Goal: Information Seeking & Learning: Check status

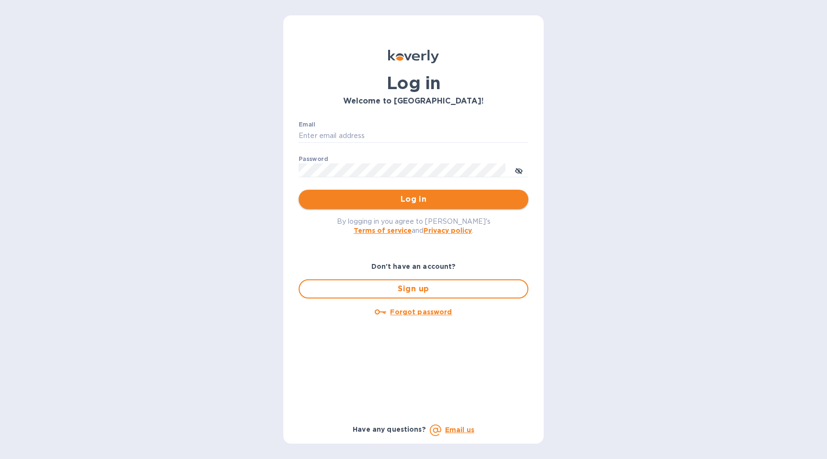
type input "[PERSON_NAME][EMAIL_ADDRESS][DOMAIN_NAME]"
click at [415, 191] on button "Log in" at bounding box center [414, 199] width 230 height 19
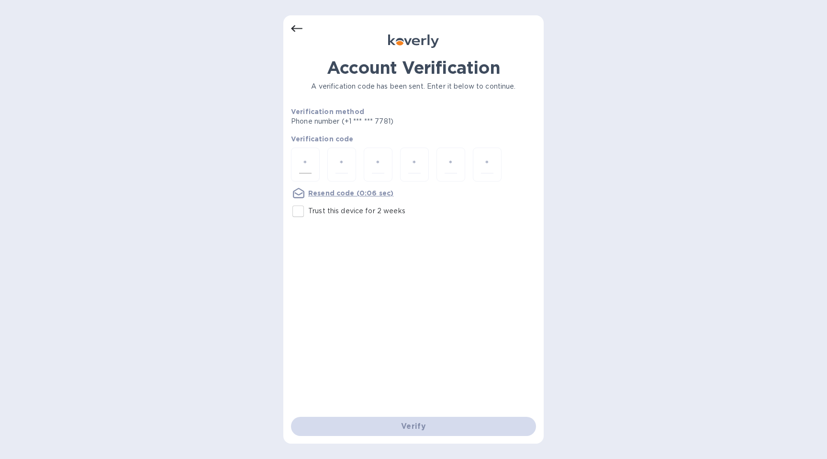
click at [307, 163] on input "number" at bounding box center [305, 165] width 12 height 18
type input "3"
type input "5"
type input "3"
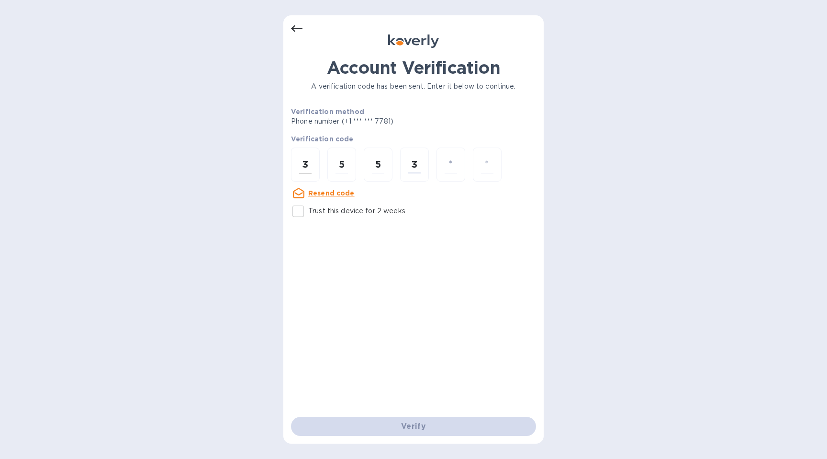
type input "2"
type input "5"
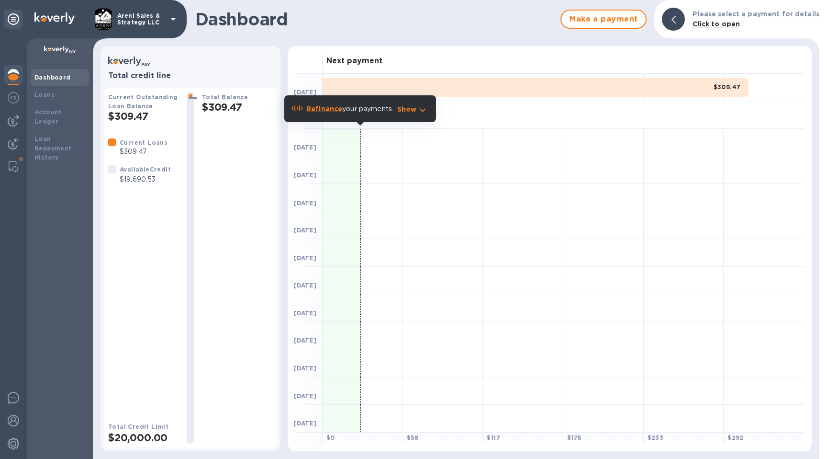
click at [482, 111] on div "Forecasted payments" at bounding box center [564, 115] width 482 height 28
click at [403, 56] on div "Next payment" at bounding box center [564, 60] width 482 height 28
click at [47, 143] on div "Loan Repayment History" at bounding box center [59, 148] width 51 height 29
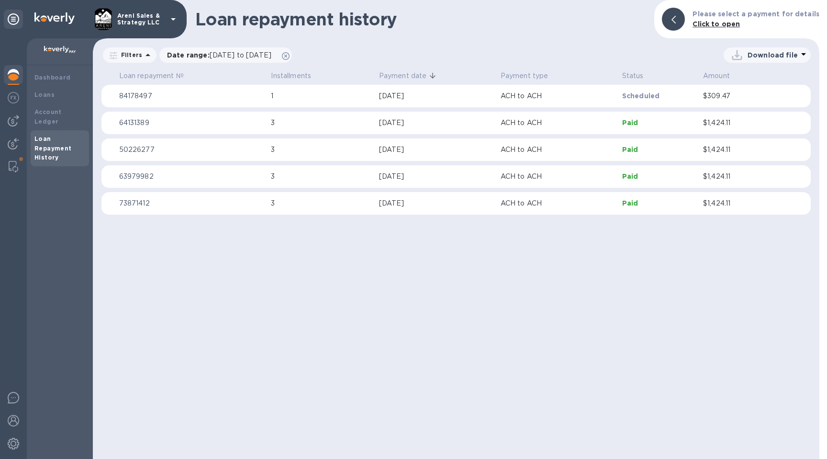
click at [358, 123] on p "3" at bounding box center [321, 123] width 100 height 10
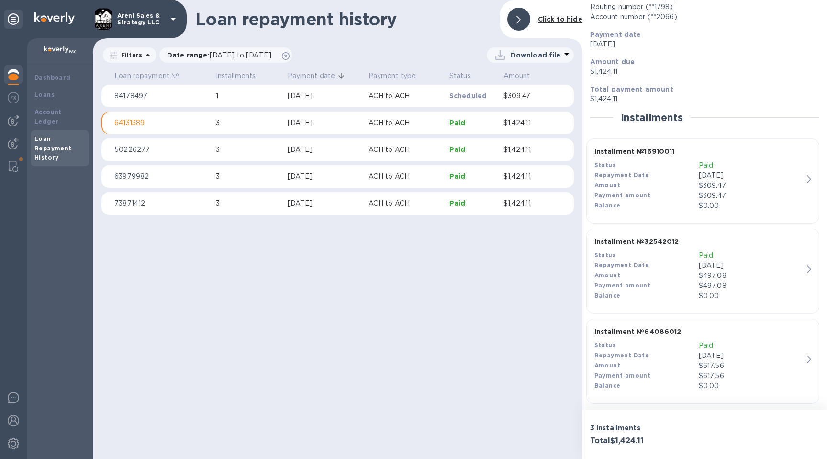
scroll to position [76, 0]
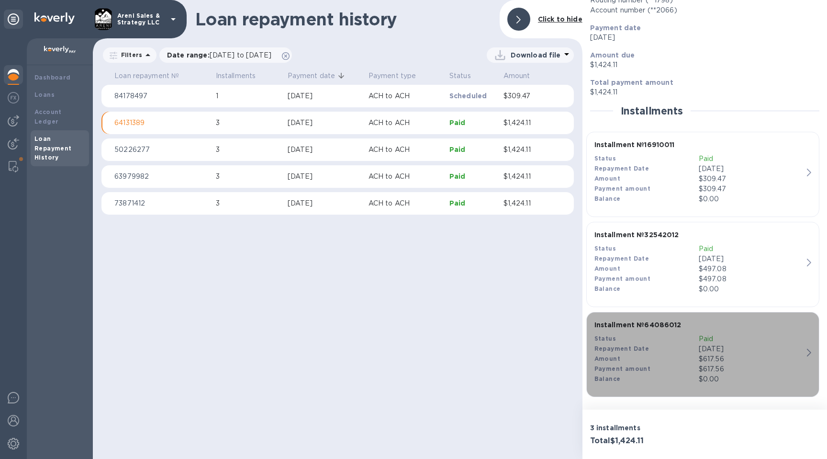
click at [807, 349] on icon "button" at bounding box center [809, 352] width 4 height 8
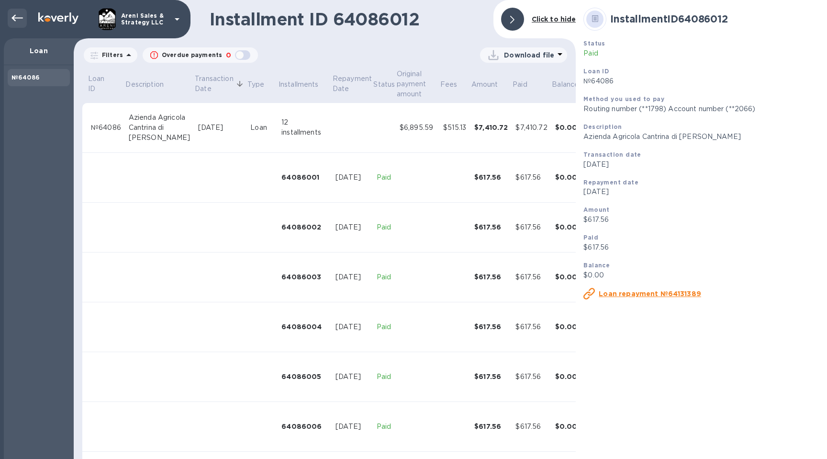
click at [16, 17] on icon at bounding box center [16, 17] width 11 height 11
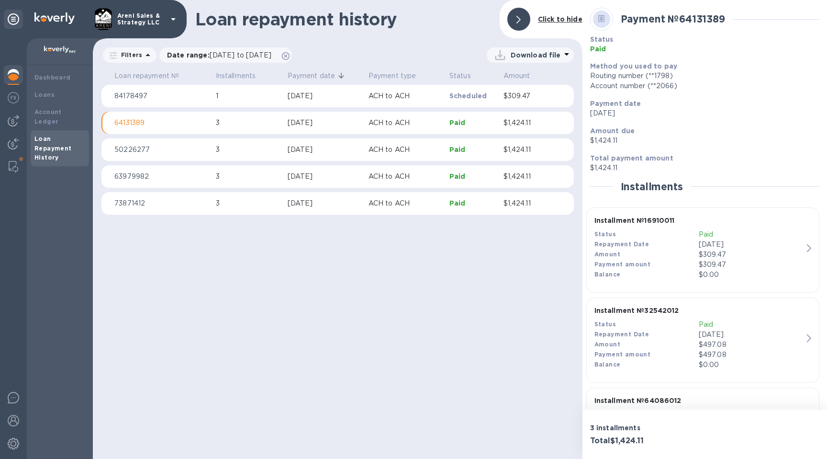
click at [209, 150] on td "50226277" at bounding box center [161, 149] width 101 height 23
click at [255, 182] on td "3" at bounding box center [248, 176] width 72 height 23
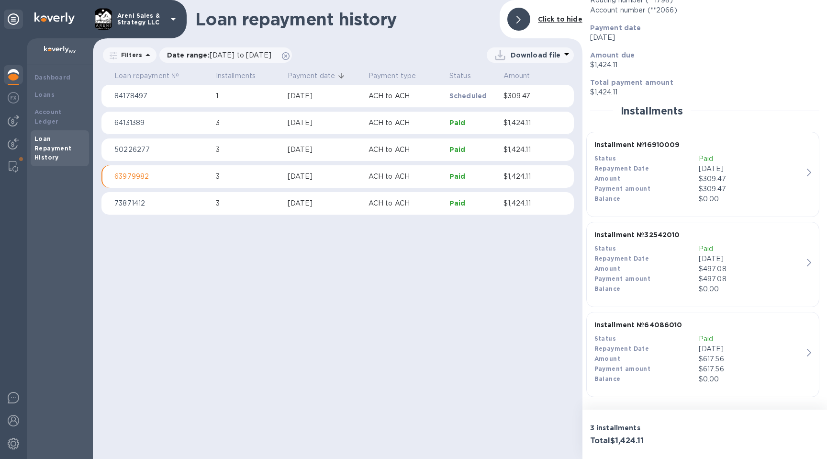
click at [251, 207] on p "3" at bounding box center [248, 203] width 64 height 10
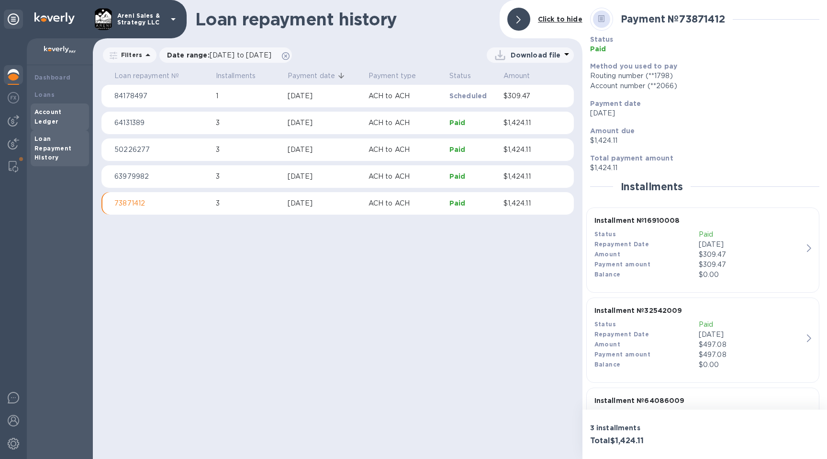
click at [48, 113] on b "Account Ledger" at bounding box center [47, 116] width 27 height 17
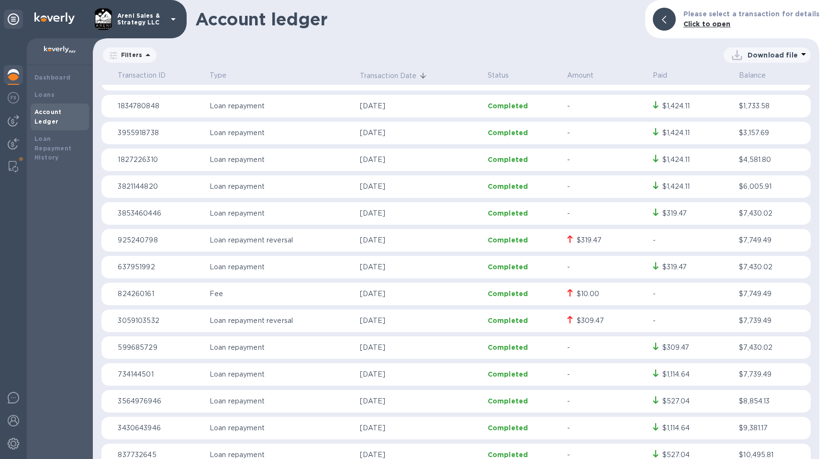
scroll to position [16, 0]
click at [582, 319] on div "$309.47" at bounding box center [590, 321] width 27 height 10
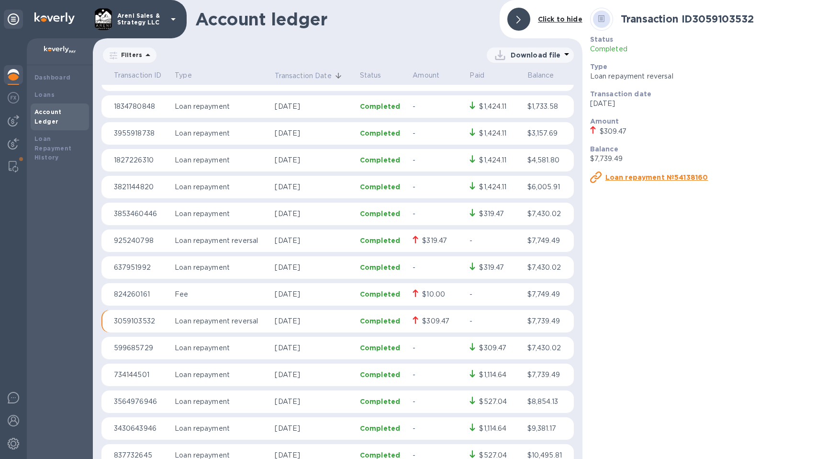
click at [630, 82] on div "Type Loan repayment reversal" at bounding box center [704, 71] width 237 height 27
click at [420, 191] on p "-" at bounding box center [437, 187] width 49 height 10
click at [241, 179] on td "Loan repayment" at bounding box center [221, 187] width 100 height 23
click at [293, 182] on p "[DATE]" at bounding box center [313, 187] width 77 height 10
click at [125, 186] on p "3821144820" at bounding box center [141, 187] width 54 height 10
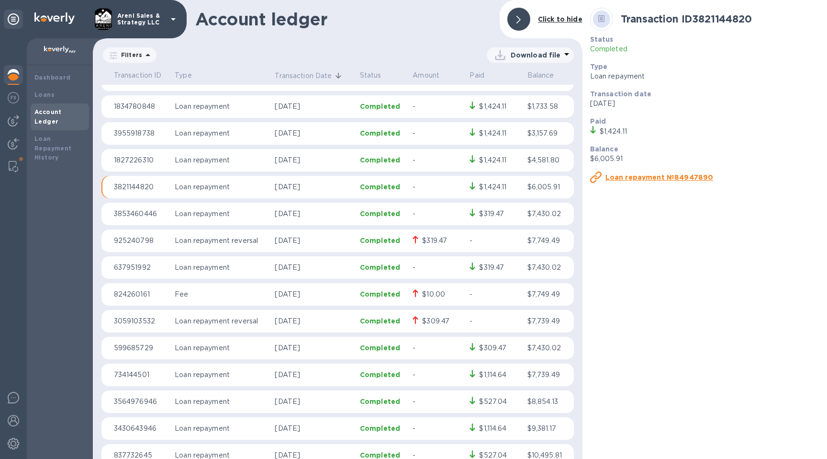
click at [382, 187] on p "Completed" at bounding box center [382, 187] width 45 height 10
click at [518, 19] on icon at bounding box center [518, 20] width 4 height 8
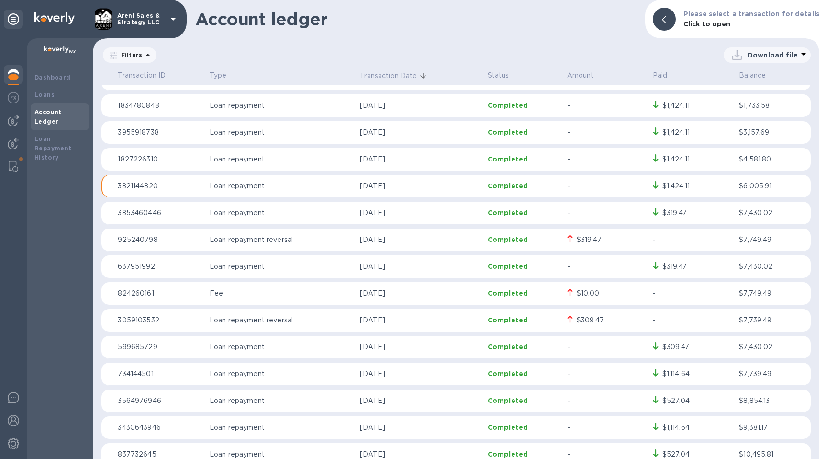
click at [516, 192] on td "Completed" at bounding box center [523, 186] width 79 height 23
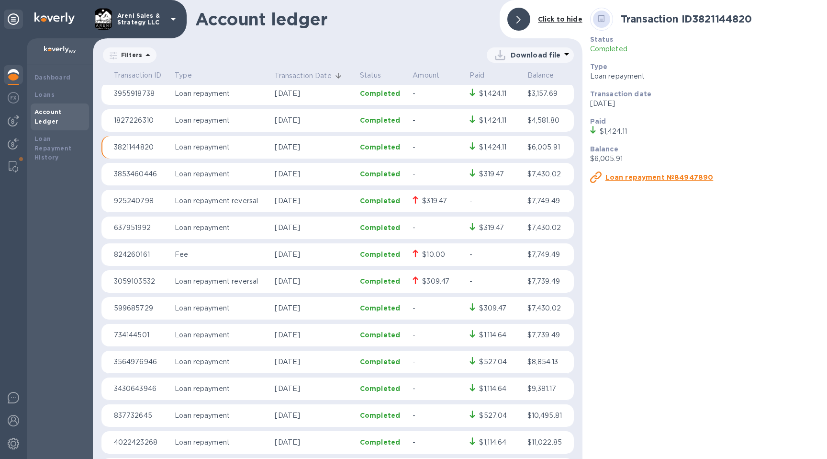
scroll to position [0, 0]
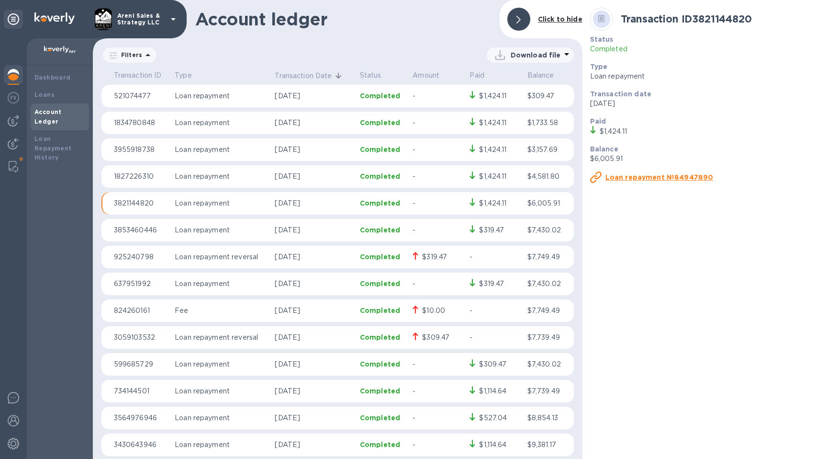
click at [333, 172] on p "[DATE]" at bounding box center [313, 176] width 77 height 10
click at [494, 177] on div "$1,424.11" at bounding box center [492, 176] width 27 height 10
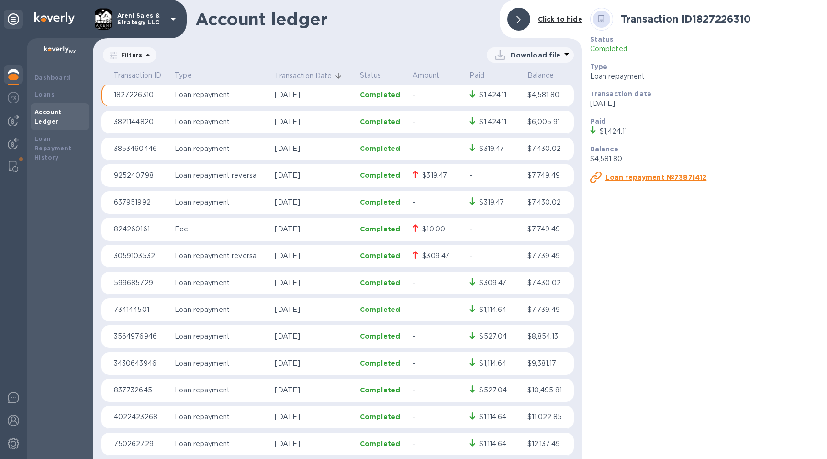
scroll to position [88, 0]
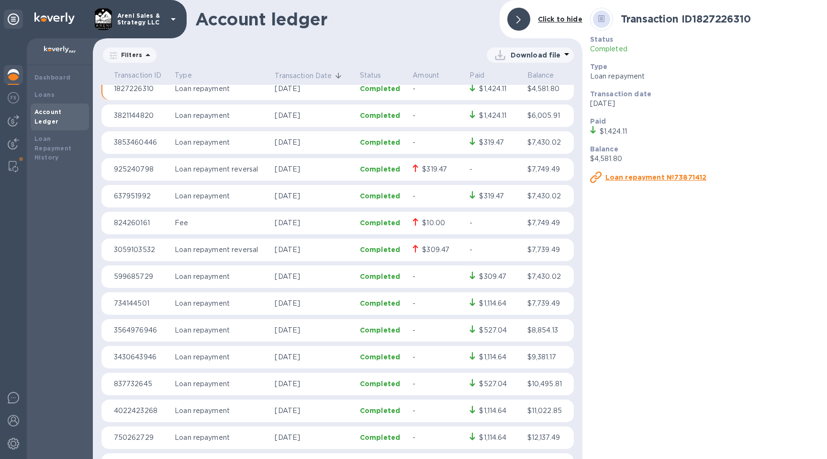
click at [486, 195] on div "$319.47" at bounding box center [491, 196] width 25 height 10
click at [495, 278] on div "$309.47" at bounding box center [492, 276] width 27 height 10
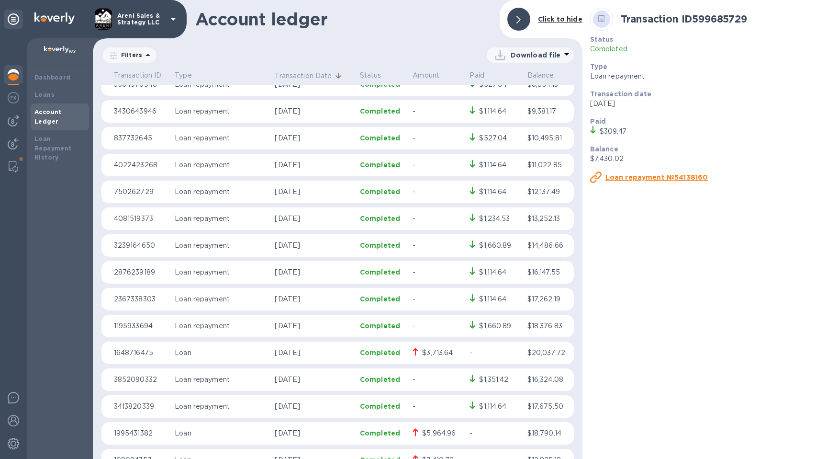
scroll to position [413, 0]
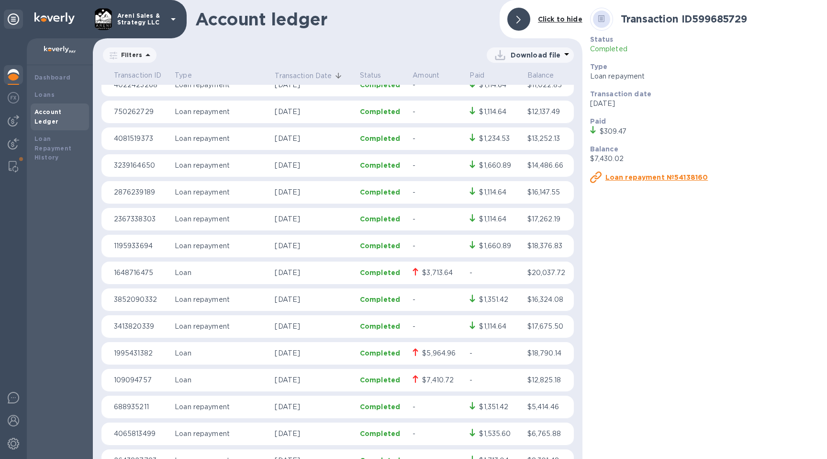
click at [419, 348] on div "$5,964.96" at bounding box center [437, 353] width 49 height 11
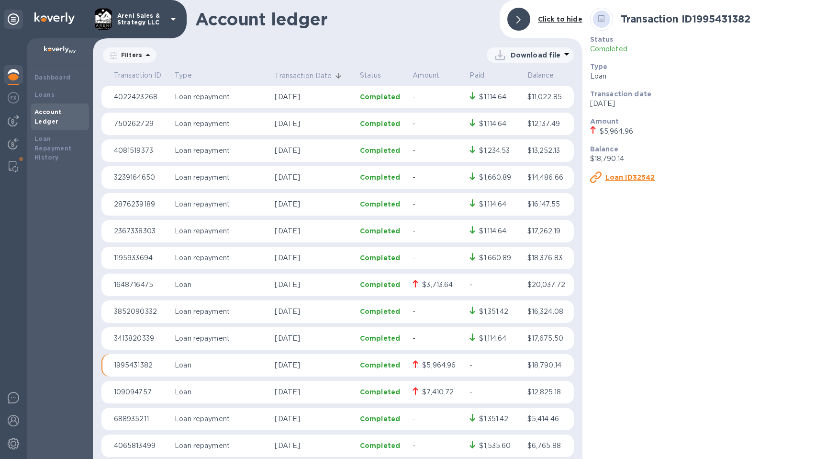
click at [427, 280] on div "$3,713.64" at bounding box center [437, 285] width 49 height 11
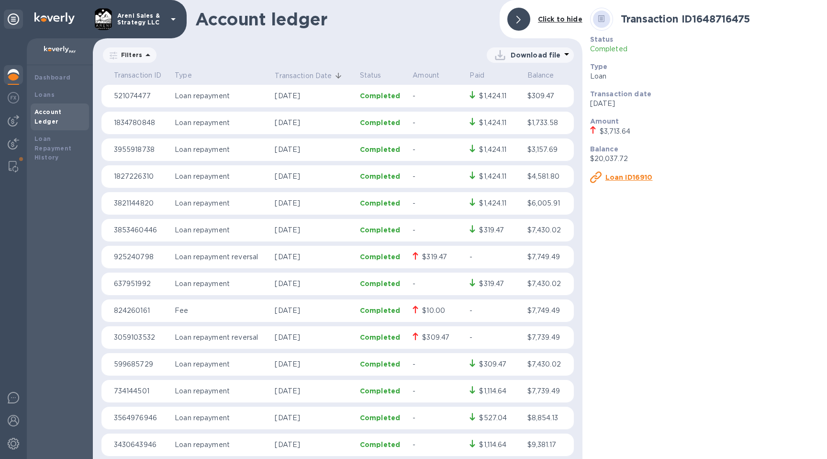
click at [433, 259] on div "$319.47" at bounding box center [434, 257] width 25 height 10
click at [489, 284] on div "$319.47" at bounding box center [491, 284] width 25 height 10
click at [432, 262] on td "$319.47" at bounding box center [437, 257] width 57 height 23
click at [456, 284] on p "-" at bounding box center [437, 284] width 49 height 10
click at [413, 314] on div at bounding box center [416, 310] width 6 height 11
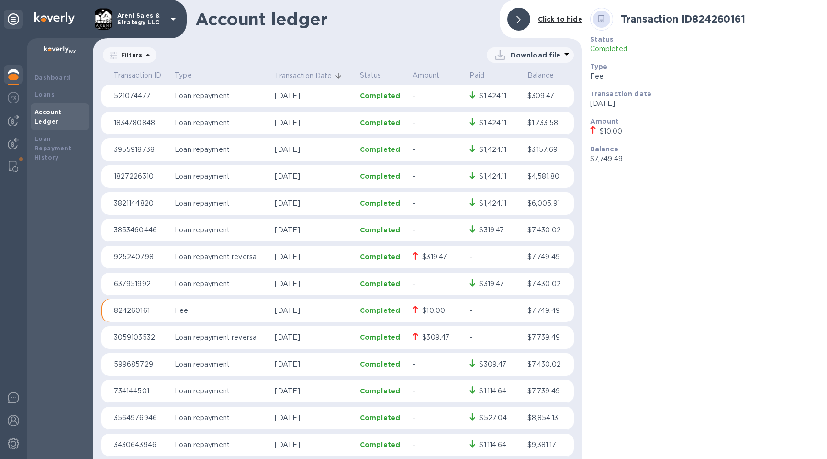
click at [604, 48] on p "Completed" at bounding box center [704, 49] width 229 height 10
click at [606, 90] on b "Transaction date" at bounding box center [620, 94] width 61 height 8
click at [40, 76] on b "Dashboard" at bounding box center [52, 77] width 36 height 7
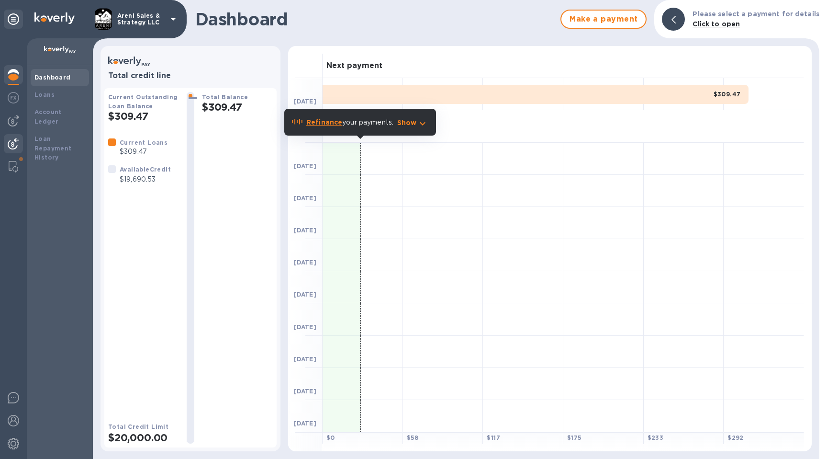
click at [11, 146] on img at bounding box center [13, 143] width 11 height 11
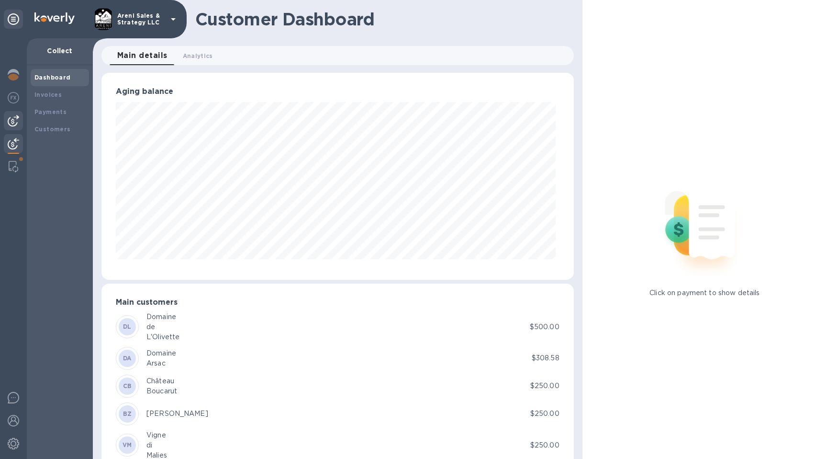
scroll to position [478463, 478201]
click at [15, 120] on img at bounding box center [13, 120] width 11 height 11
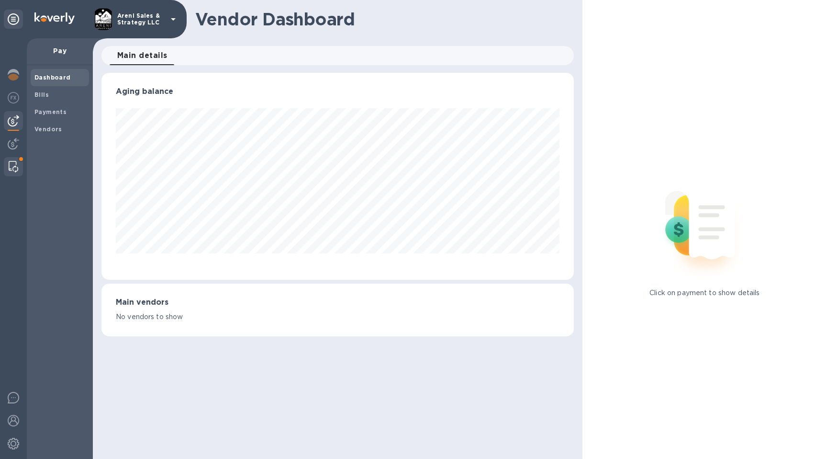
scroll to position [478463, 478201]
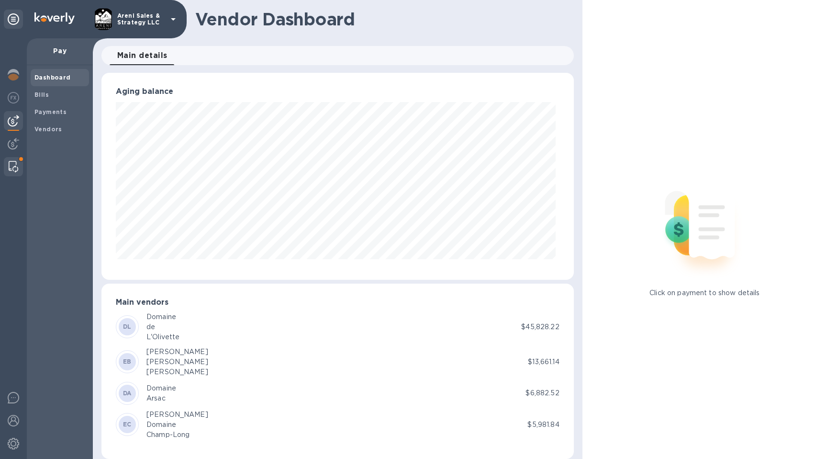
click at [13, 164] on img at bounding box center [14, 166] width 10 height 11
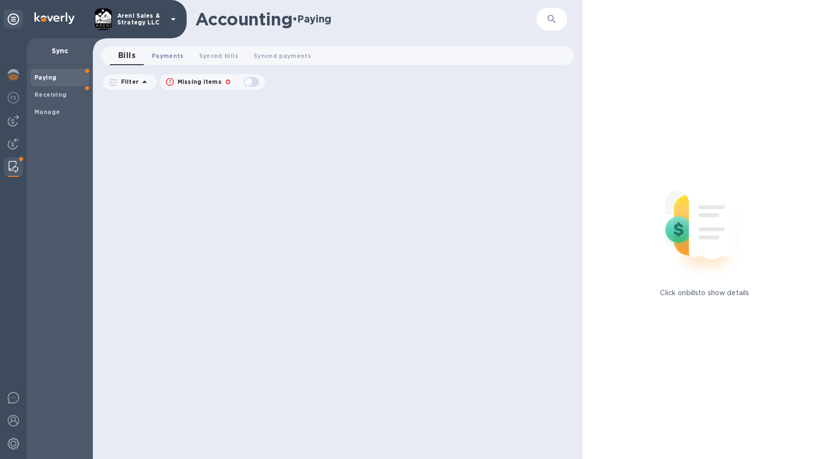
click at [167, 54] on span "Payments 0" at bounding box center [168, 56] width 32 height 10
click at [47, 95] on b "Receiving" at bounding box center [50, 94] width 33 height 7
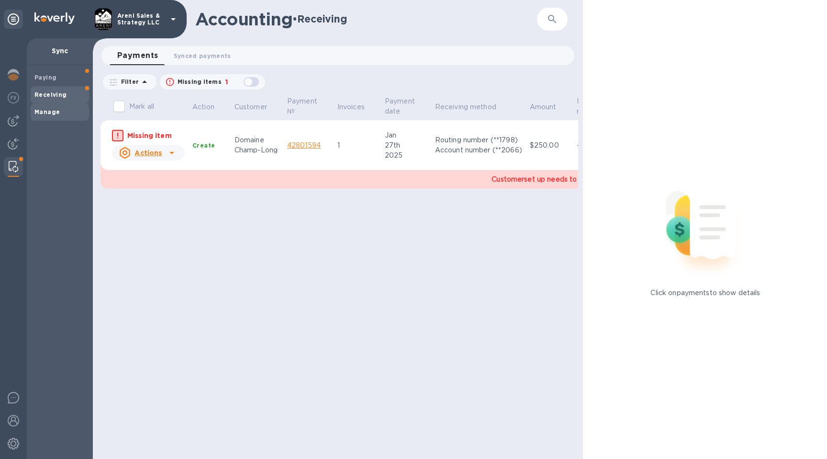
click at [46, 118] on div "Manage" at bounding box center [60, 111] width 58 height 17
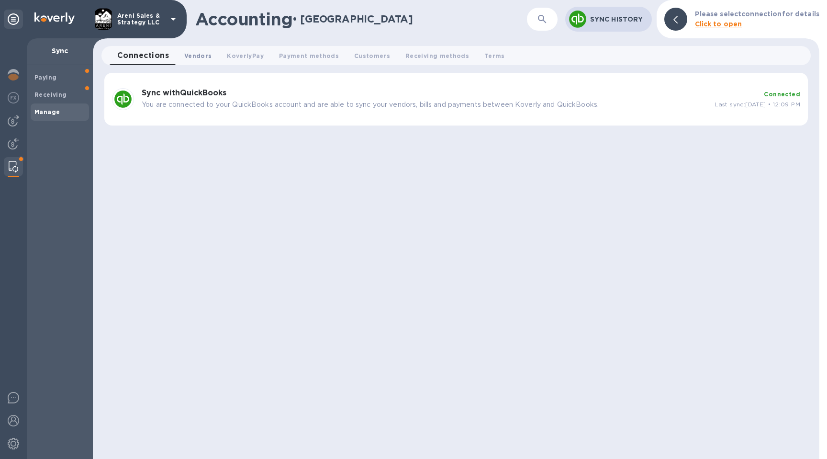
click at [192, 55] on span "Vendors 0" at bounding box center [197, 56] width 27 height 10
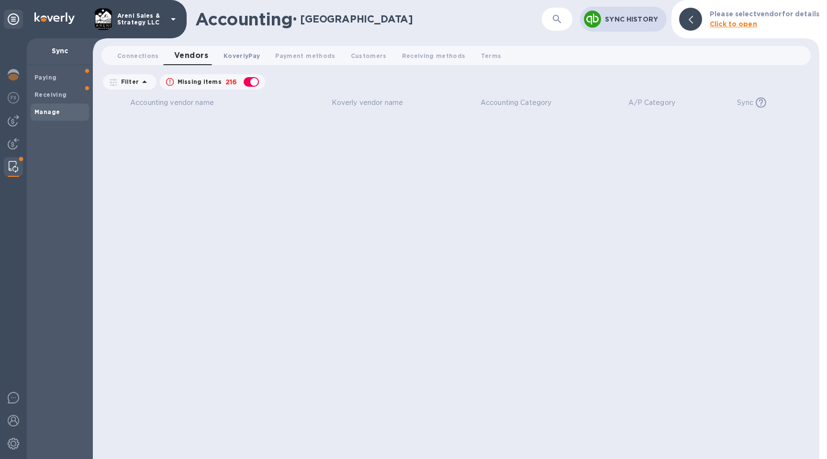
click at [231, 51] on span "KoverlyPay 0" at bounding box center [242, 56] width 36 height 10
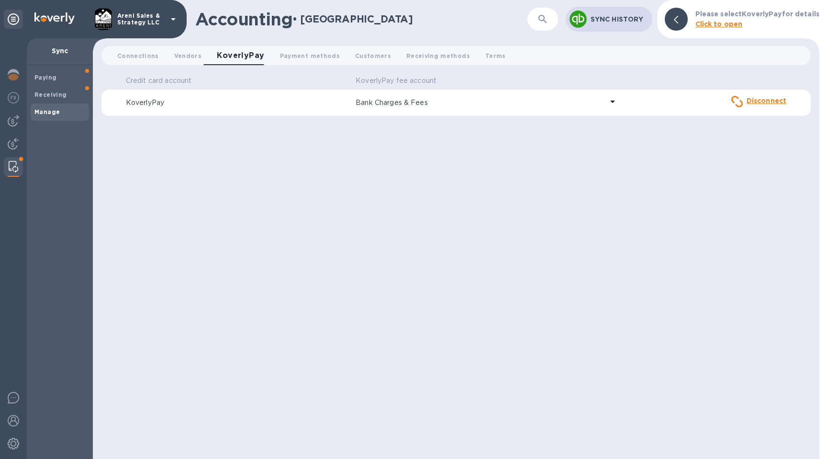
click at [613, 99] on icon at bounding box center [612, 101] width 11 height 11
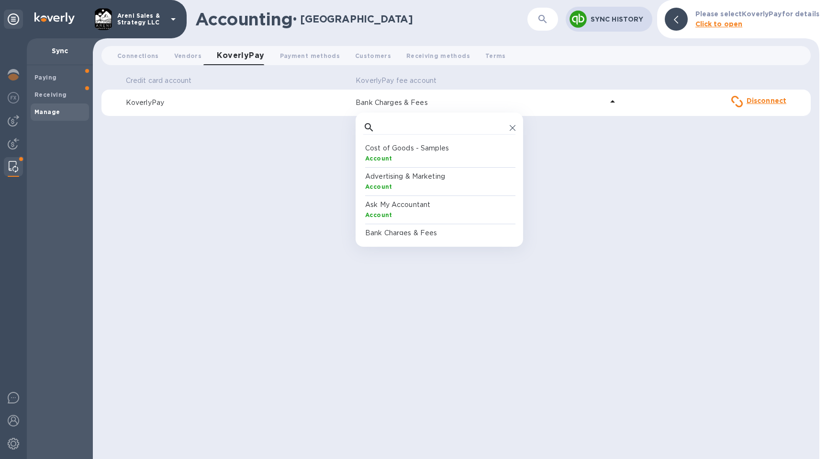
click at [557, 152] on div "Credit card account KoverlyPay fee account KoverlyPay Bank Charges & Fees ​ Cos…" at bounding box center [455, 266] width 709 height 386
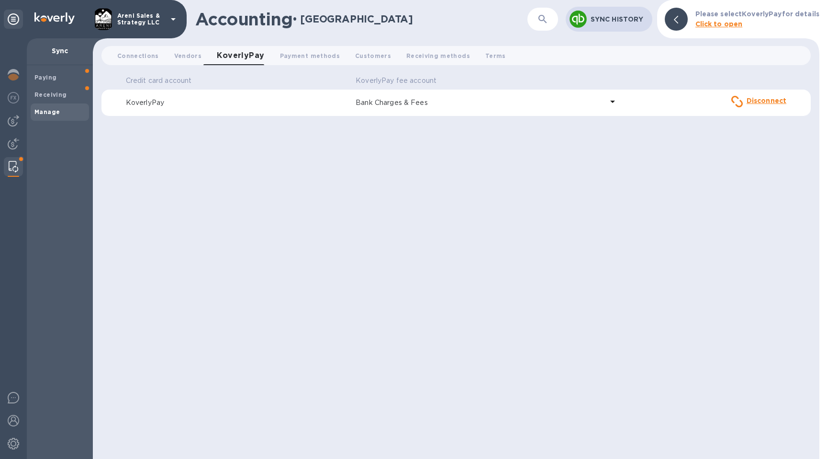
click at [147, 100] on p "KoverlyPay" at bounding box center [237, 103] width 222 height 10
click at [308, 59] on span "Payment methods 0" at bounding box center [310, 56] width 60 height 10
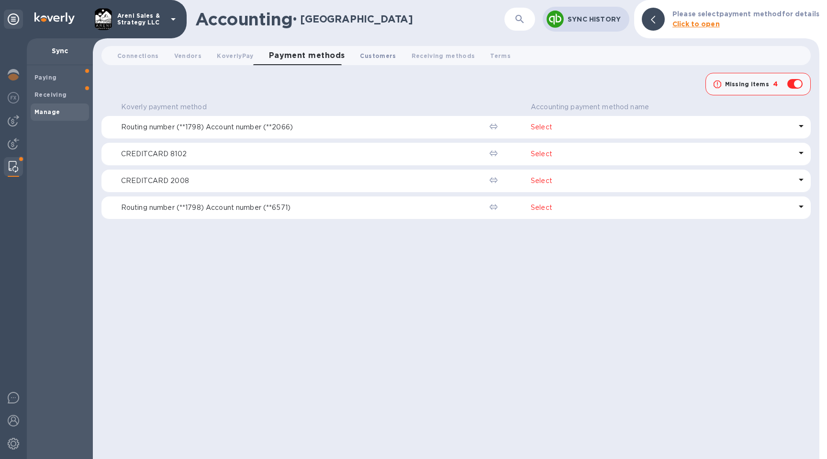
click at [370, 54] on span "Customers 0" at bounding box center [378, 56] width 36 height 10
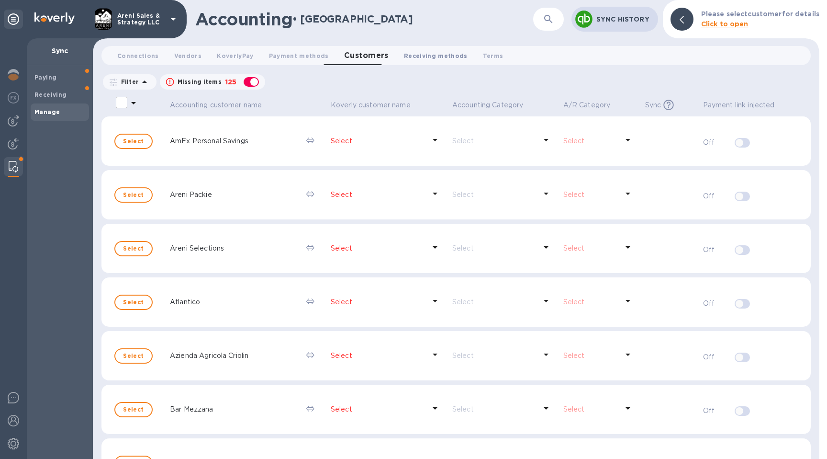
click at [432, 54] on span "Receiving methods 0" at bounding box center [436, 56] width 64 height 10
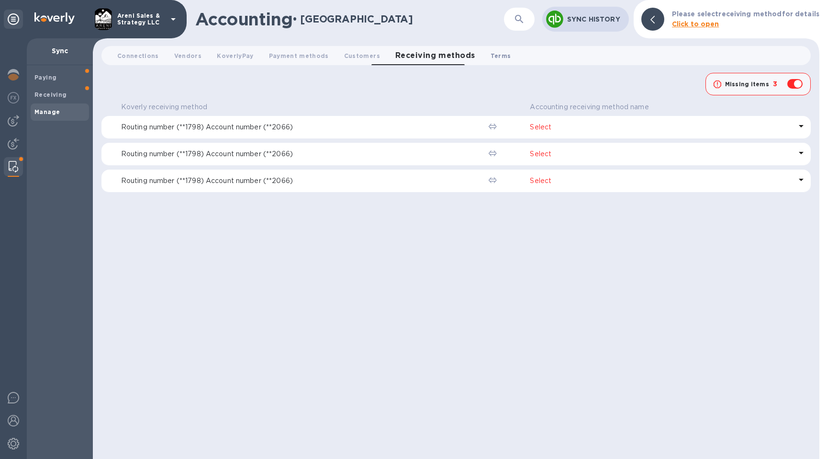
click at [491, 57] on span "Terms 0" at bounding box center [501, 56] width 21 height 10
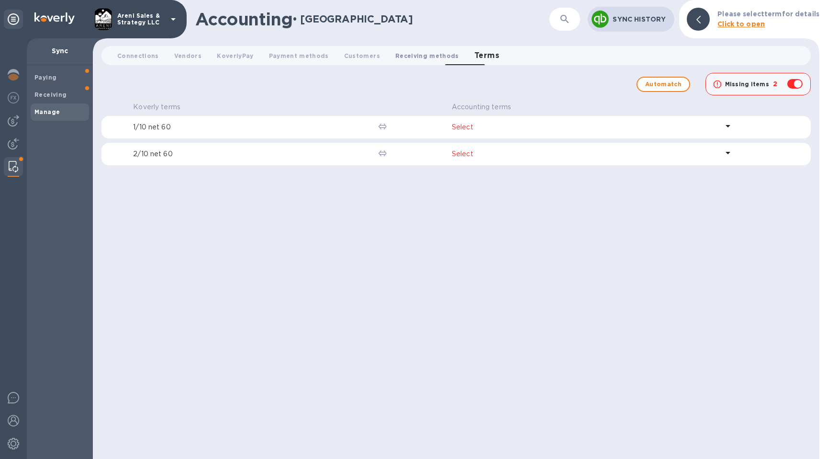
click at [399, 58] on span "Receiving methods 0" at bounding box center [427, 56] width 64 height 10
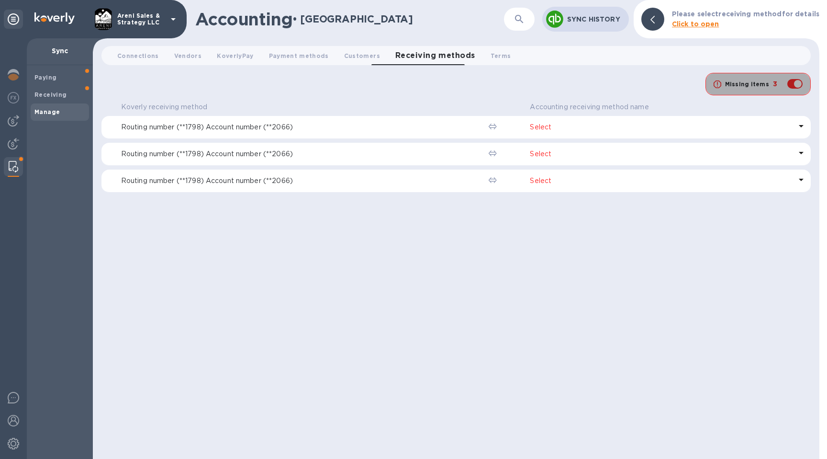
click at [750, 85] on p "Missing items" at bounding box center [747, 84] width 44 height 9
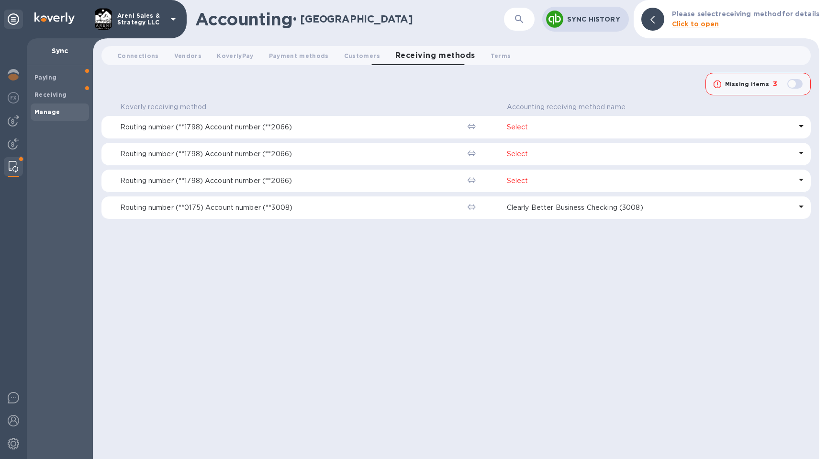
click at [798, 83] on div "button" at bounding box center [794, 83] width 19 height 13
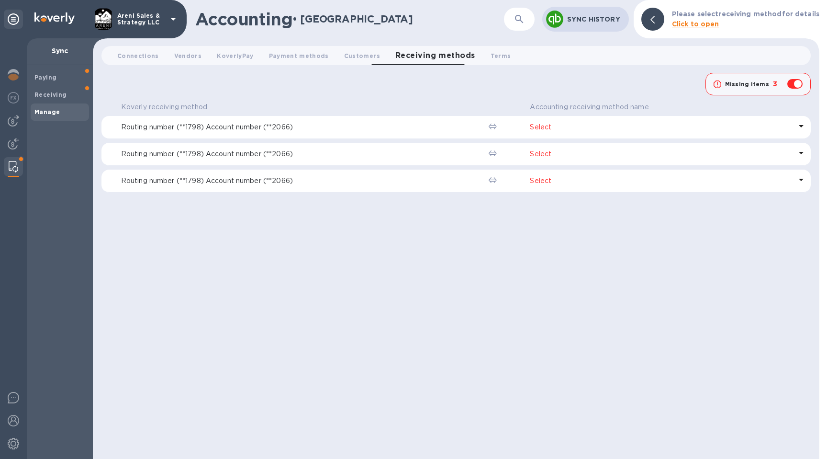
click at [799, 83] on div "button" at bounding box center [794, 83] width 19 height 13
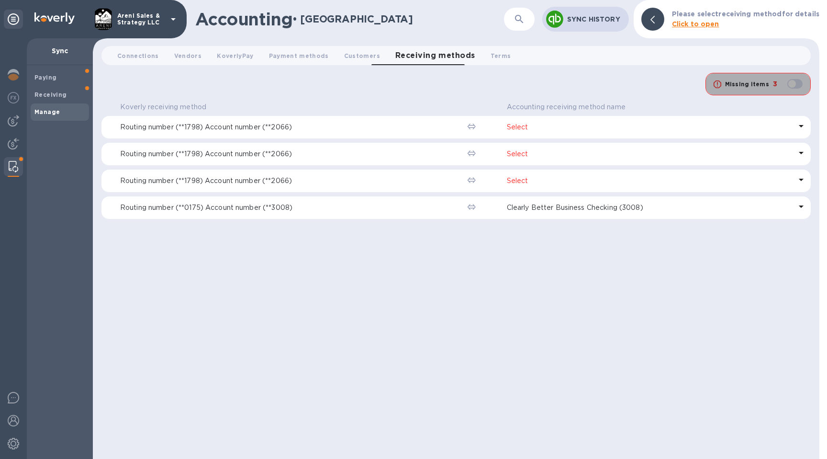
click at [797, 85] on div "button" at bounding box center [794, 83] width 19 height 13
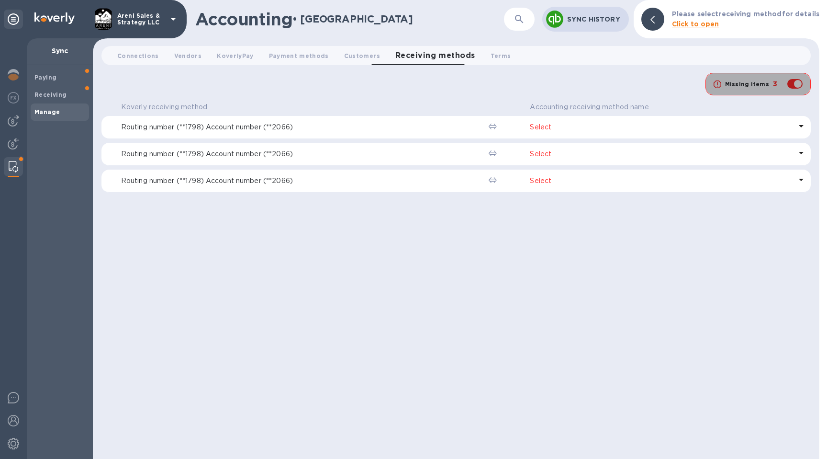
click at [765, 84] on div "Missing items" at bounding box center [747, 84] width 48 height 12
checkbox input "false"
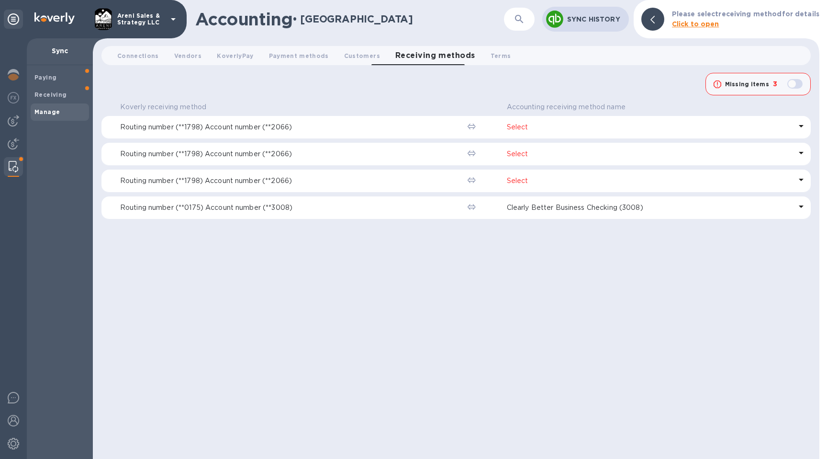
click at [522, 126] on p "Select" at bounding box center [649, 127] width 285 height 10
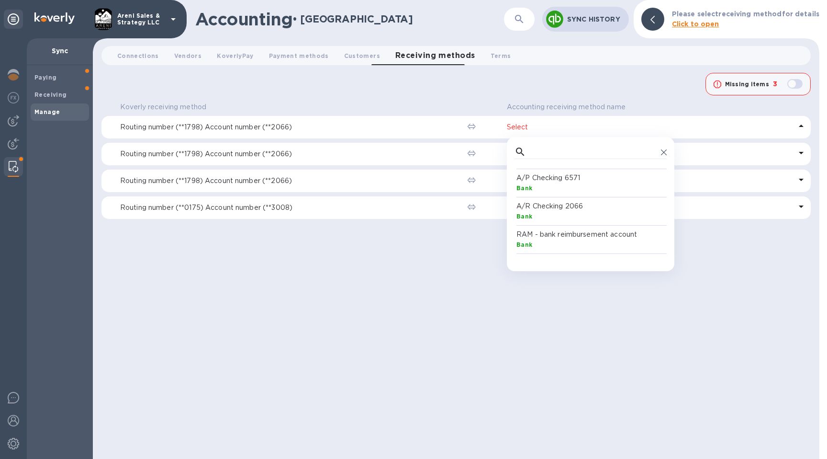
scroll to position [54, 0]
click at [559, 208] on p "A/R Checking 2066" at bounding box center [592, 204] width 152 height 10
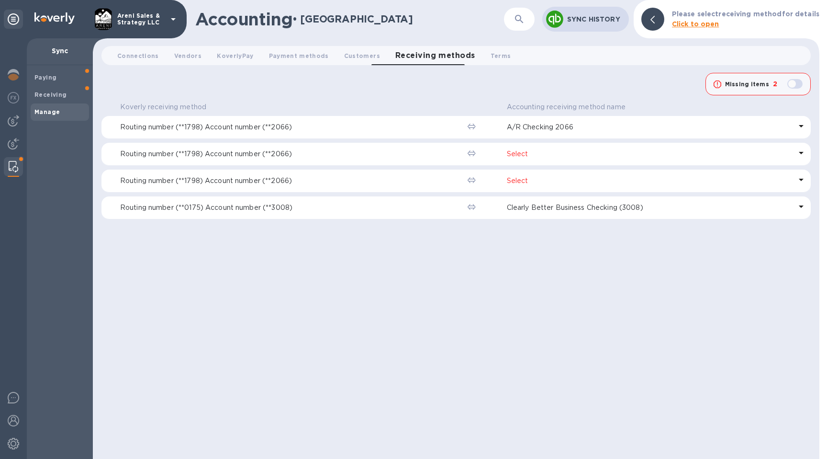
click at [536, 125] on p "A/R Checking 2066" at bounding box center [649, 127] width 285 height 10
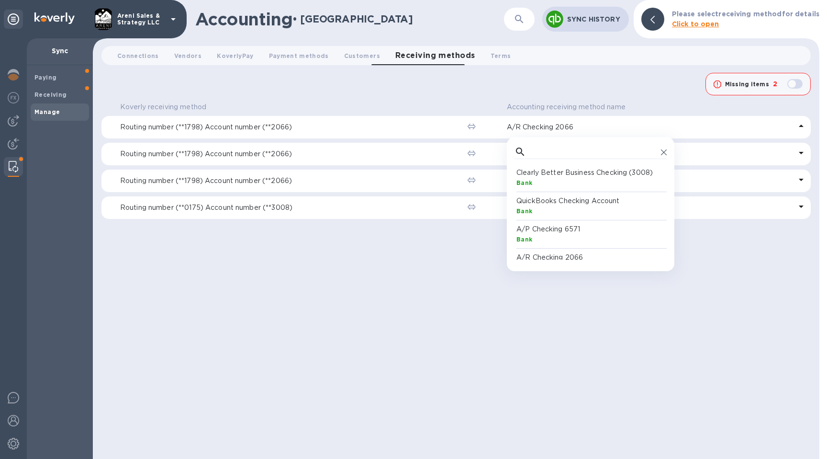
scroll to position [88, 148]
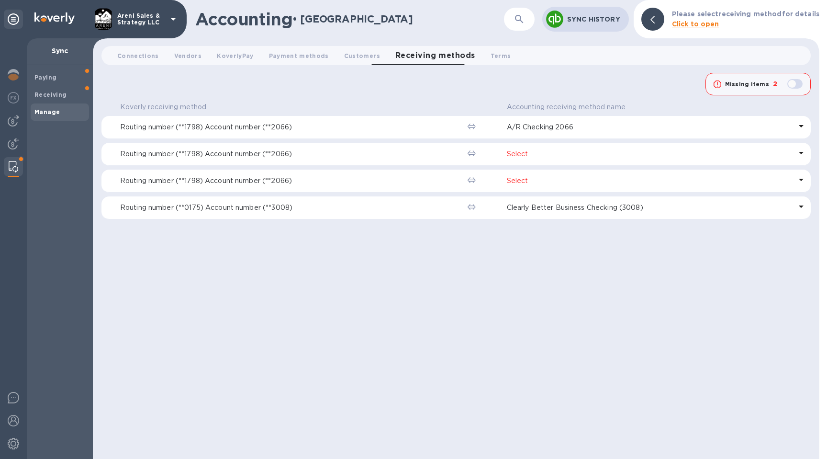
click at [751, 106] on th "Accounting receiving method name" at bounding box center [657, 107] width 308 height 17
click at [799, 130] on icon at bounding box center [801, 125] width 11 height 11
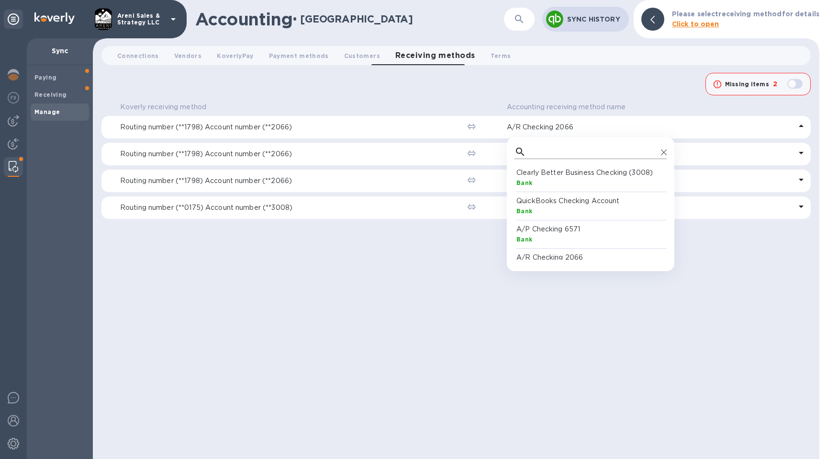
click at [667, 152] on icon at bounding box center [664, 152] width 6 height 6
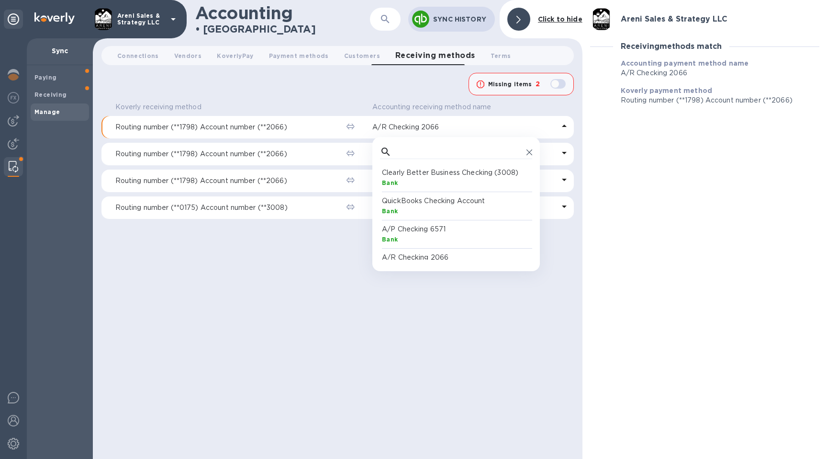
click at [480, 300] on div "Koverly receiving method Accounting receiving method name Routing number (**179…" at bounding box center [337, 278] width 472 height 359
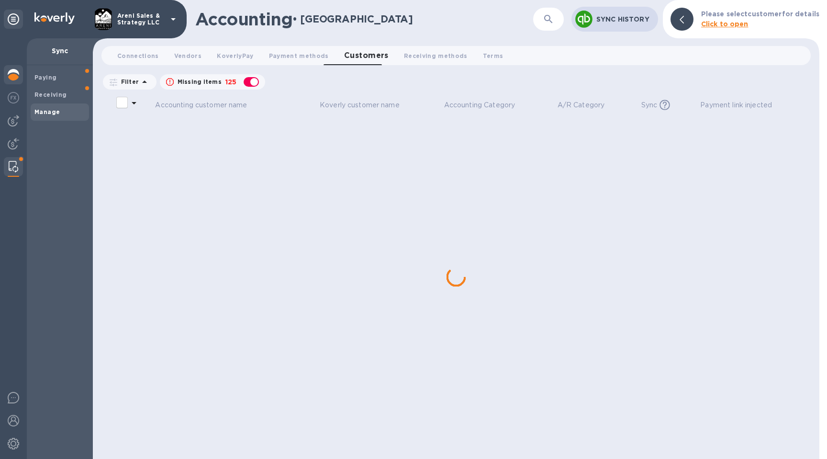
click at [15, 79] on img at bounding box center [13, 74] width 11 height 11
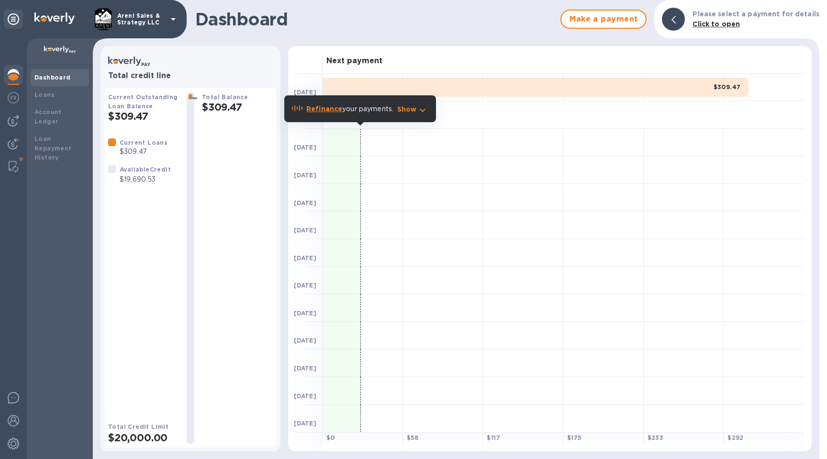
click at [19, 22] on icon at bounding box center [13, 18] width 11 height 11
click at [9, 168] on img at bounding box center [14, 166] width 10 height 11
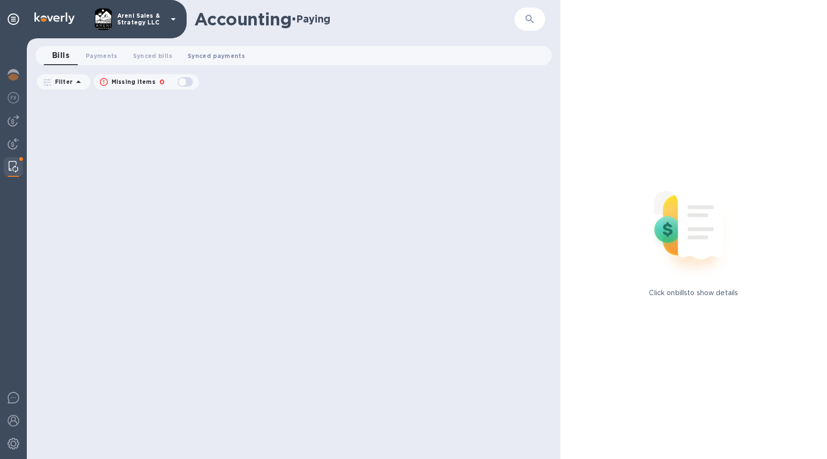
click at [211, 54] on span "Synced payments 0" at bounding box center [216, 56] width 57 height 10
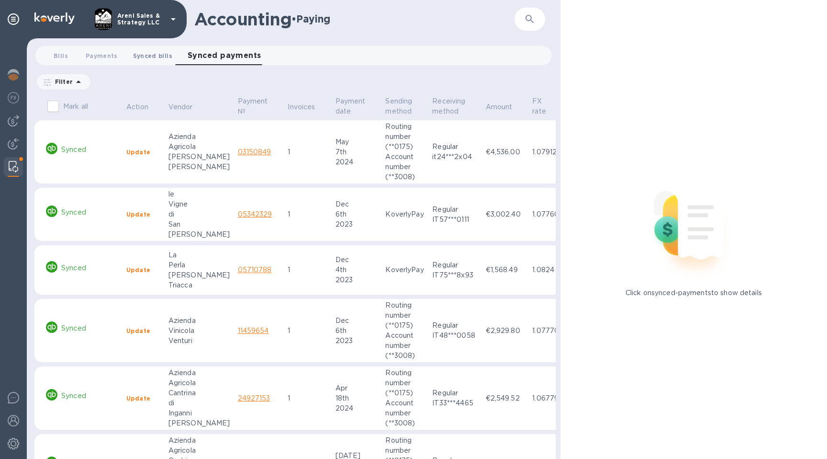
click at [158, 49] on button "Synced bills 0" at bounding box center [152, 55] width 55 height 19
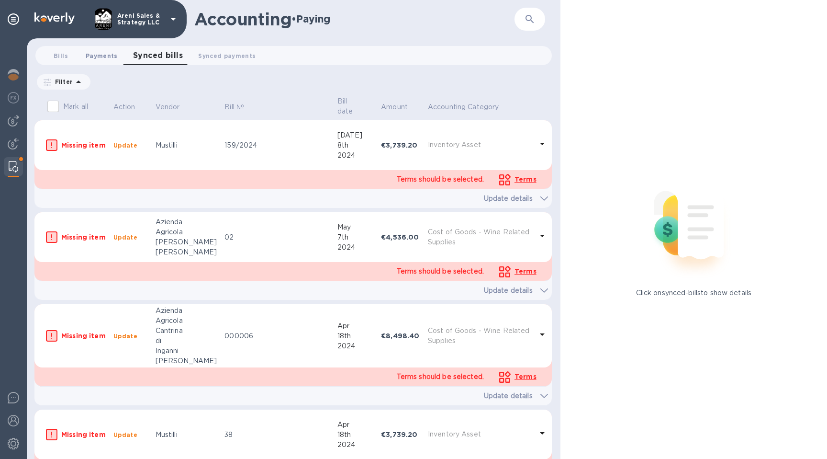
click at [102, 54] on span "Payments 0" at bounding box center [102, 56] width 32 height 10
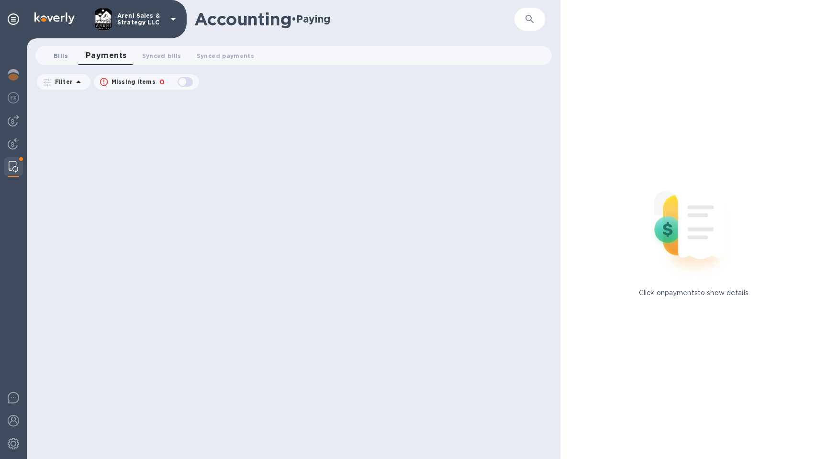
click at [59, 55] on span "Bills 0" at bounding box center [61, 56] width 14 height 10
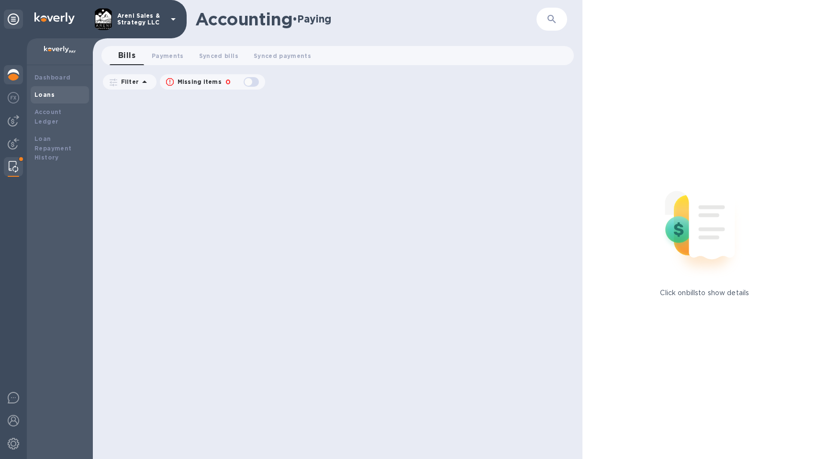
click at [42, 94] on b "Loans" at bounding box center [44, 94] width 20 height 7
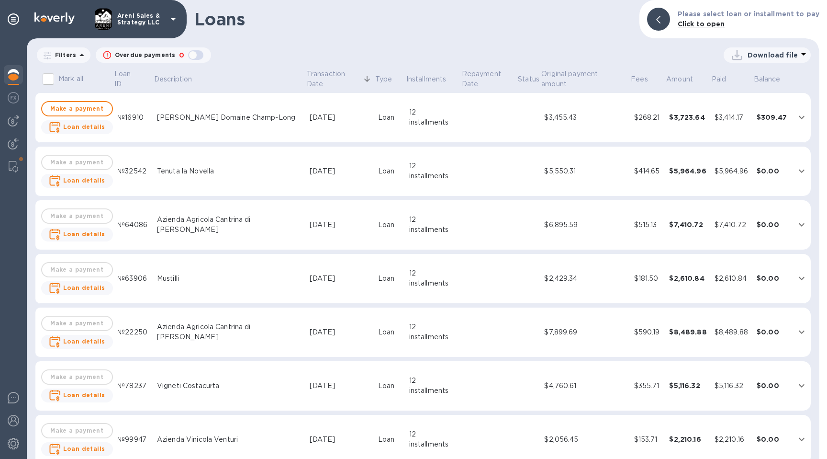
click at [798, 122] on icon "expand row" at bounding box center [801, 117] width 11 height 11
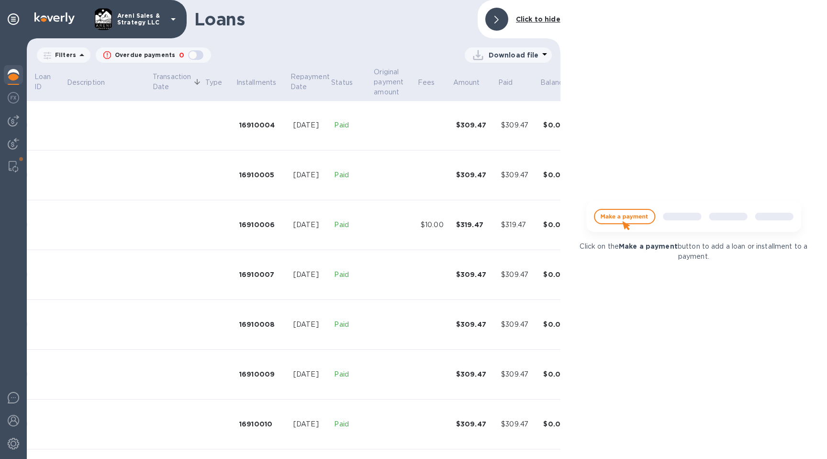
scroll to position [200, 86]
click at [376, 230] on td at bounding box center [395, 227] width 44 height 50
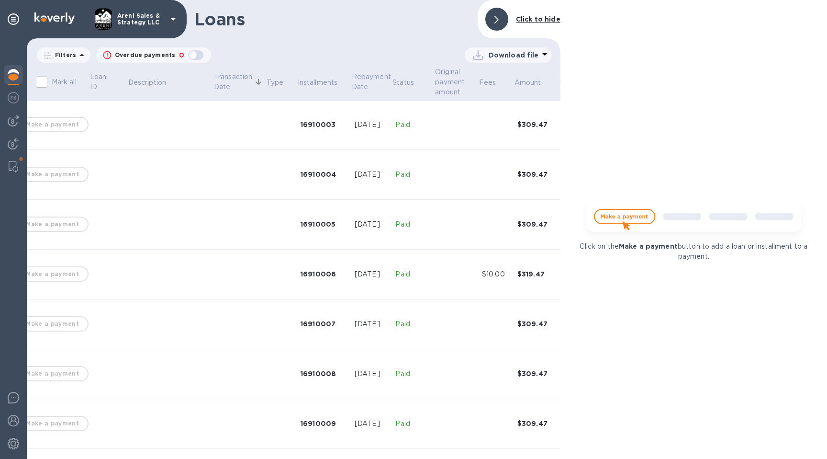
scroll to position [152, 0]
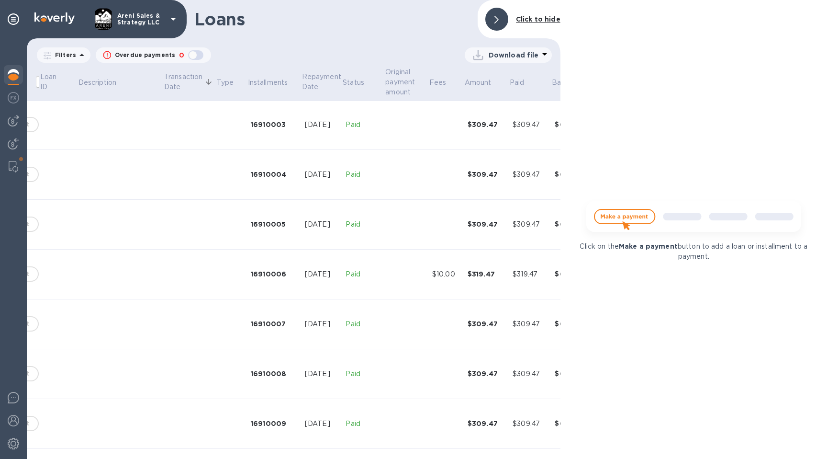
scroll to position [152, 86]
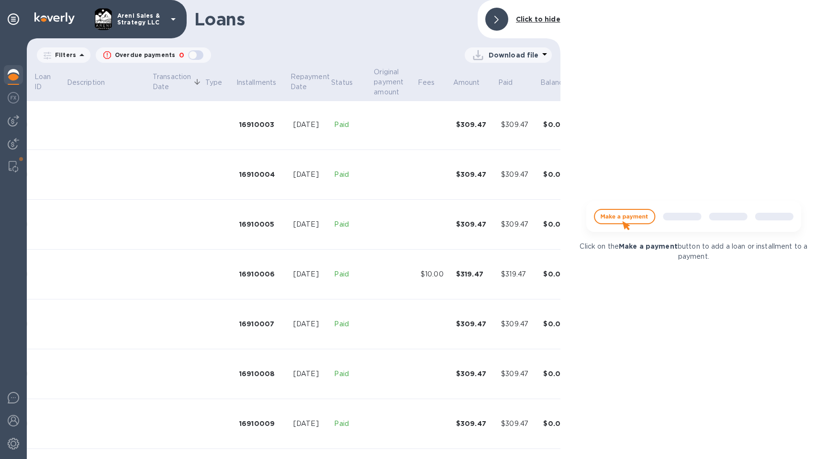
click at [417, 262] on td "$10.00" at bounding box center [434, 274] width 35 height 50
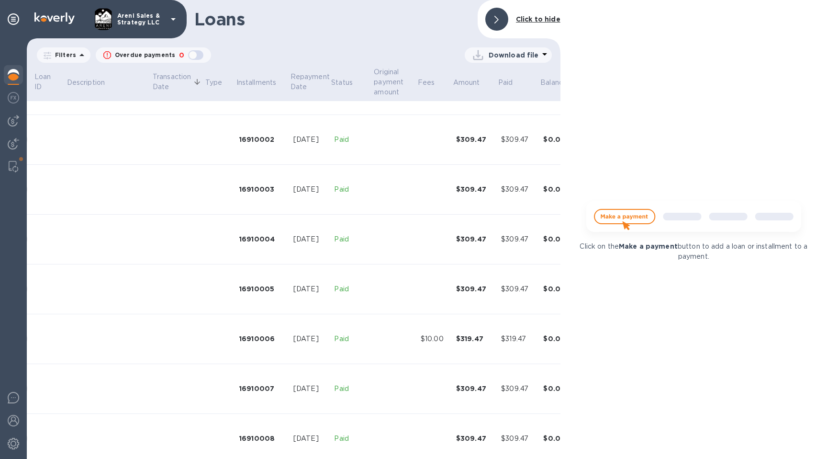
scroll to position [0, 86]
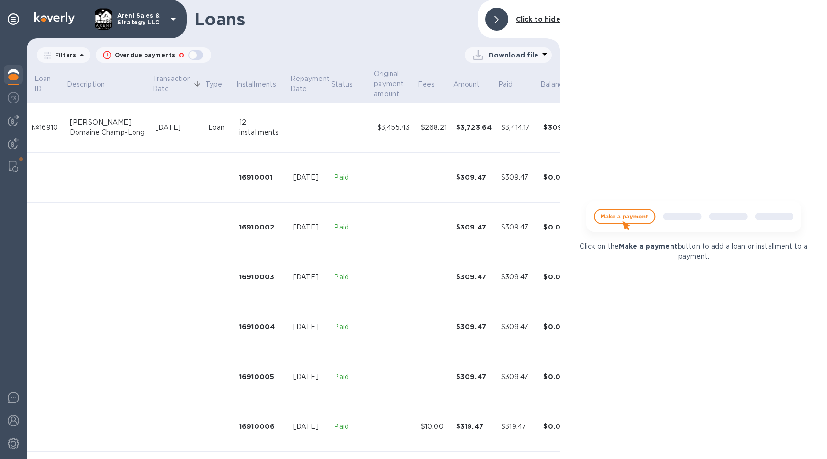
click at [132, 16] on p "Areni Sales & Strategy LLC" at bounding box center [141, 18] width 48 height 13
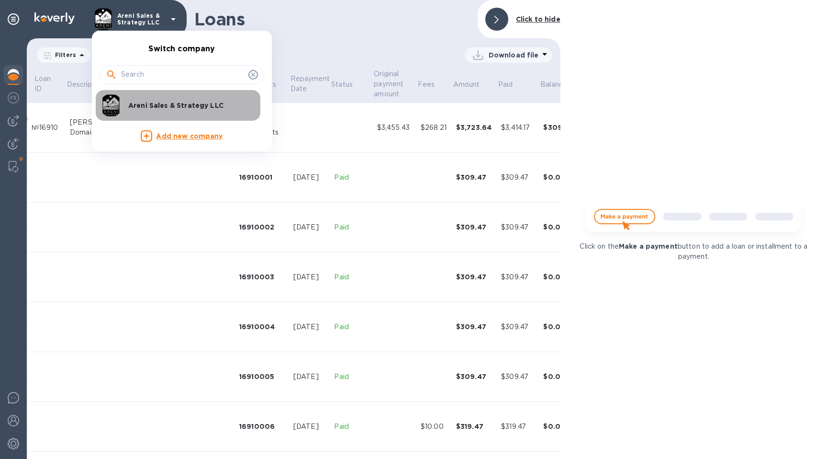
click at [135, 106] on p "Areni Sales & Strategy LLC" at bounding box center [188, 106] width 121 height 10
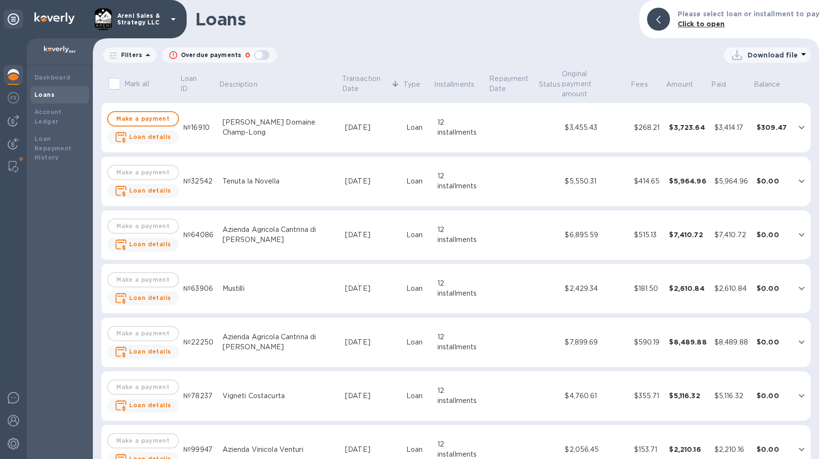
click at [798, 122] on icon "expand row" at bounding box center [801, 127] width 11 height 11
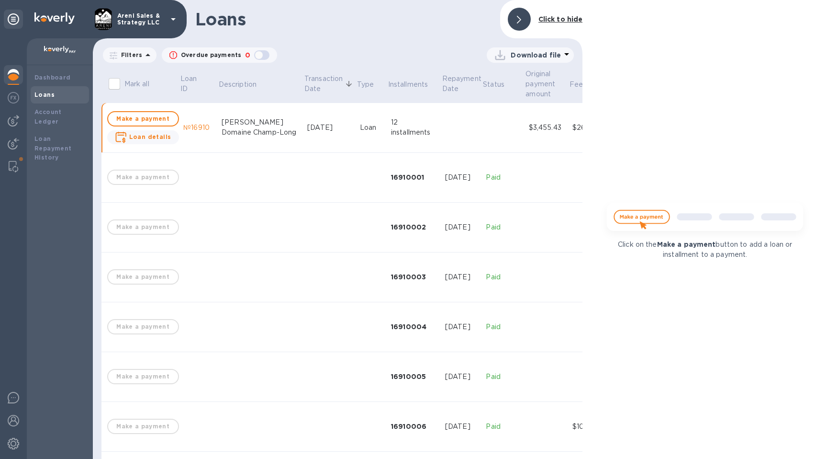
click at [509, 18] on div at bounding box center [519, 19] width 23 height 23
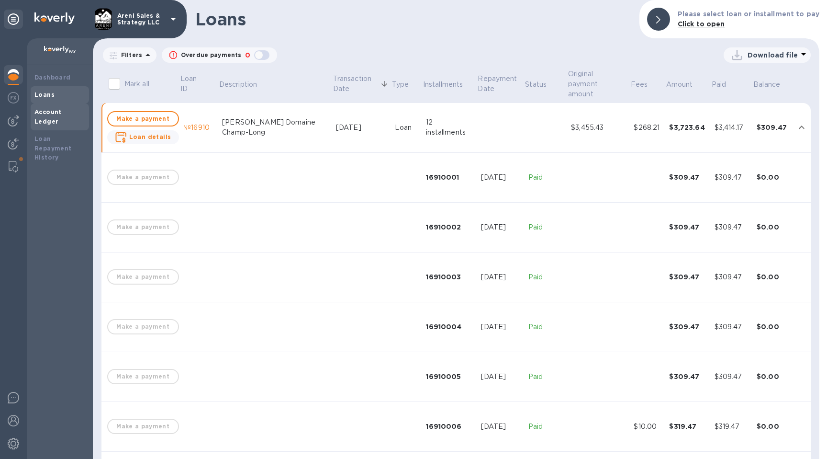
click at [47, 112] on b "Account Ledger" at bounding box center [47, 116] width 27 height 17
